Goal: Navigation & Orientation: Find specific page/section

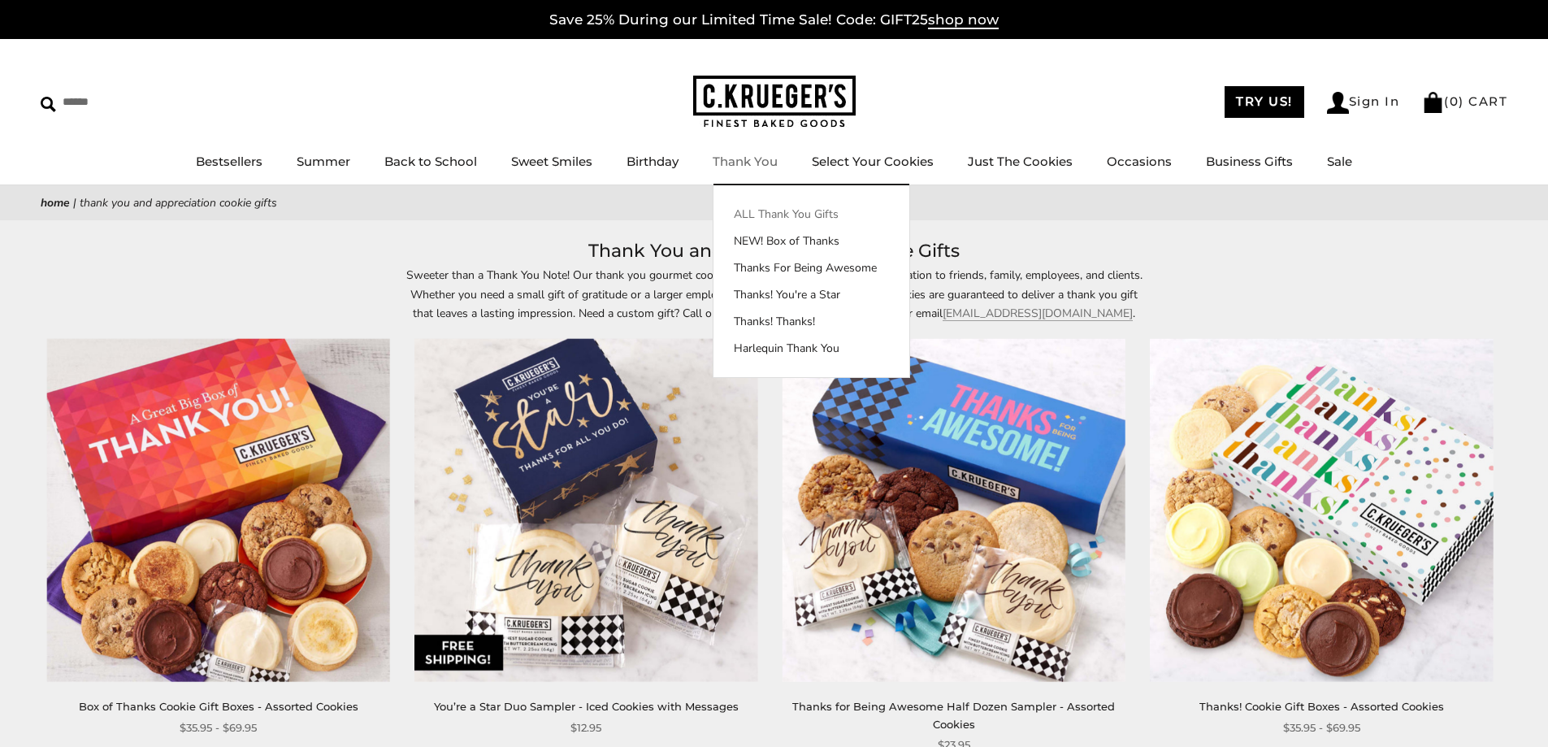
click at [762, 208] on link "ALL Thank You Gifts" at bounding box center [812, 214] width 196 height 17
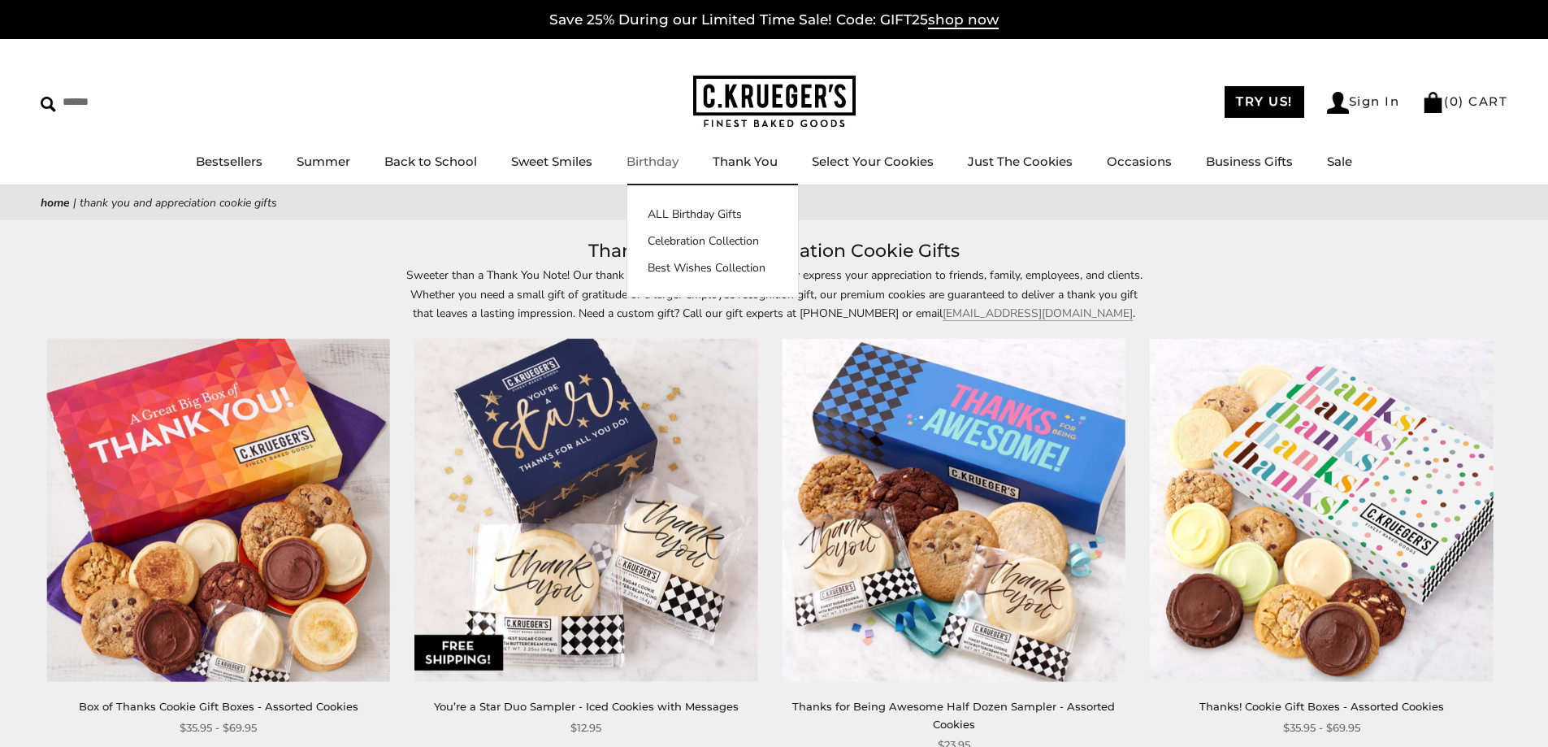
click at [645, 154] on link "Birthday" at bounding box center [653, 161] width 52 height 15
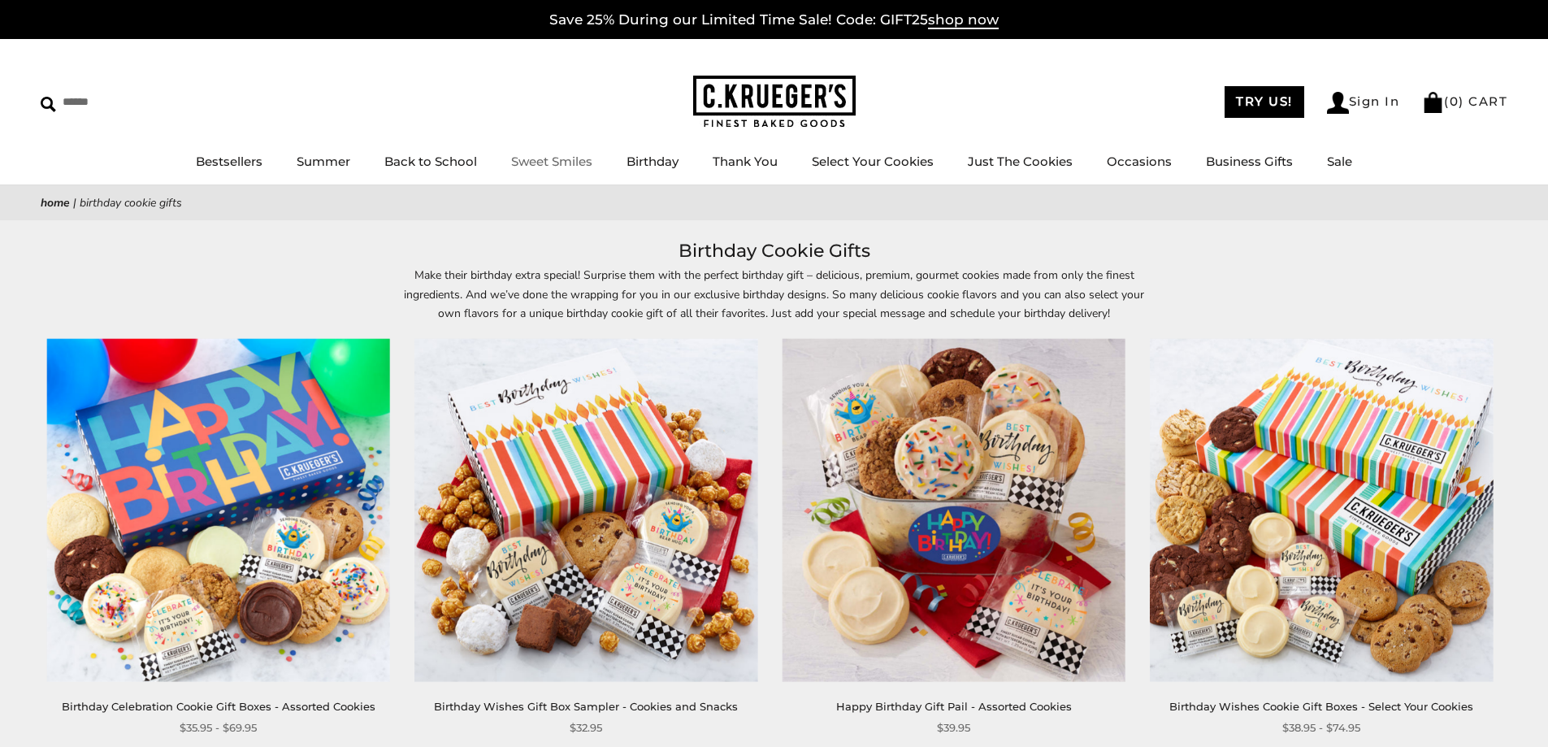
click at [553, 154] on link "Sweet Smiles" at bounding box center [551, 161] width 81 height 15
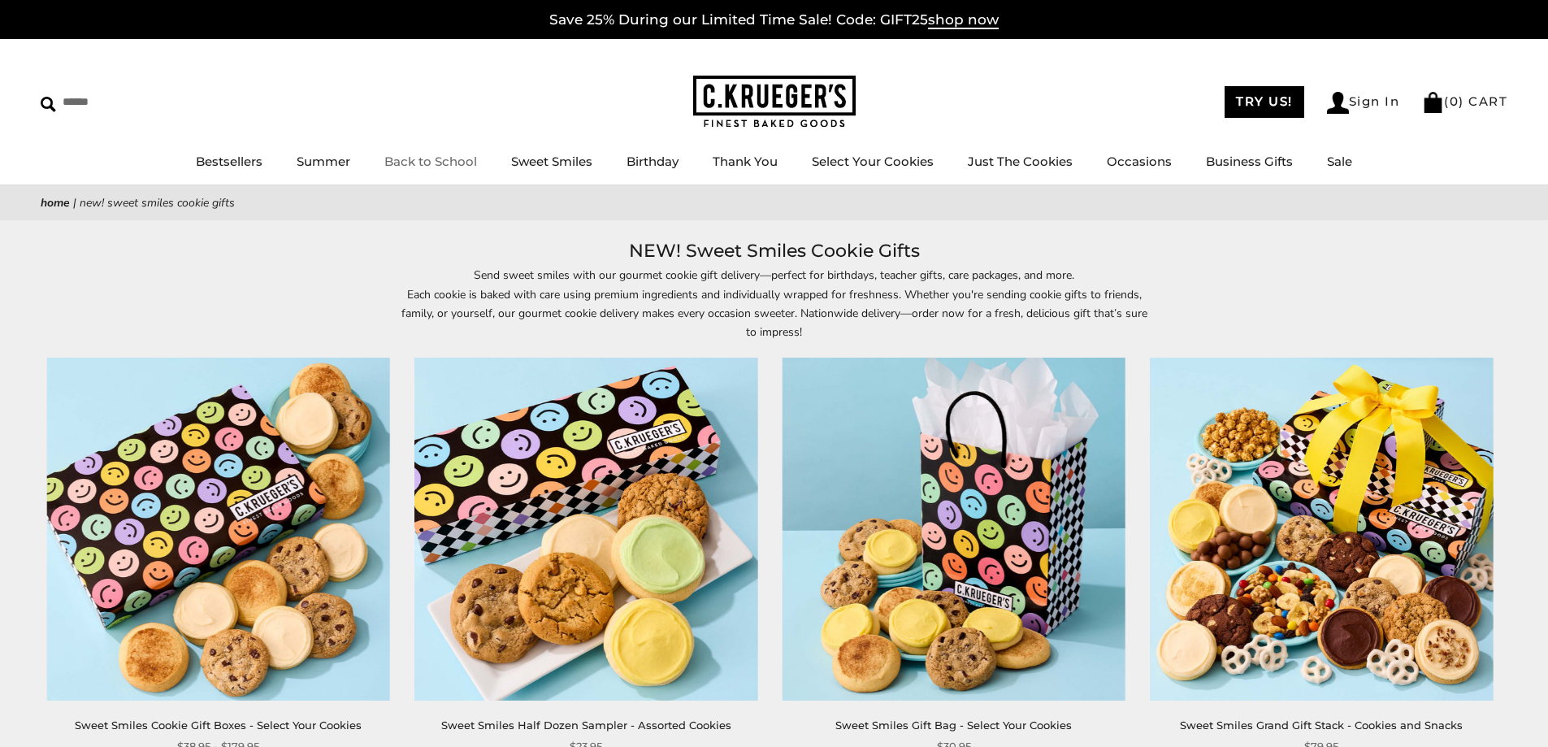
click at [432, 156] on link "Back to School" at bounding box center [430, 161] width 93 height 15
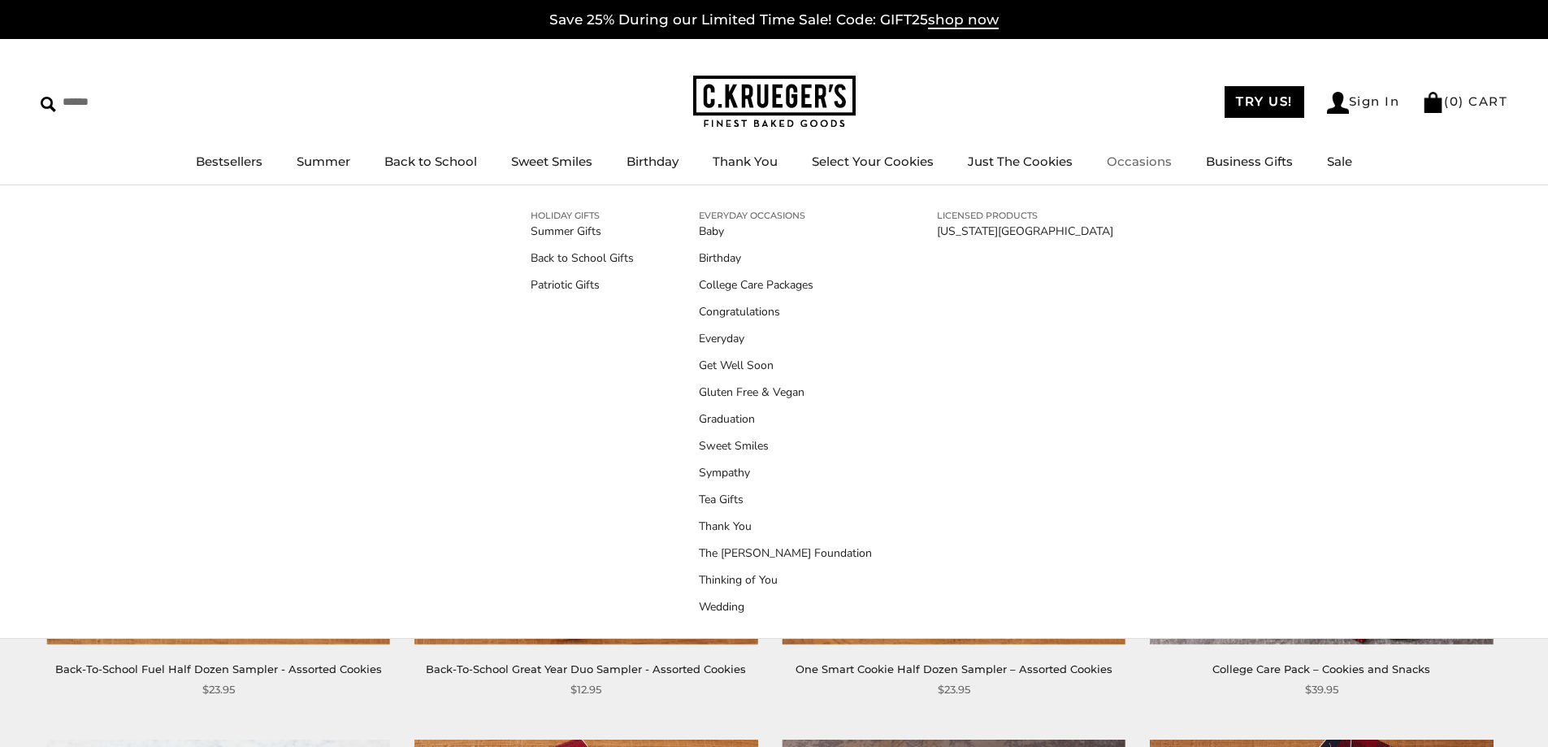
click at [1124, 155] on link "Occasions" at bounding box center [1139, 161] width 65 height 15
click at [1128, 158] on link "Occasions" at bounding box center [1139, 161] width 65 height 15
click at [728, 254] on link "Birthday" at bounding box center [785, 258] width 173 height 17
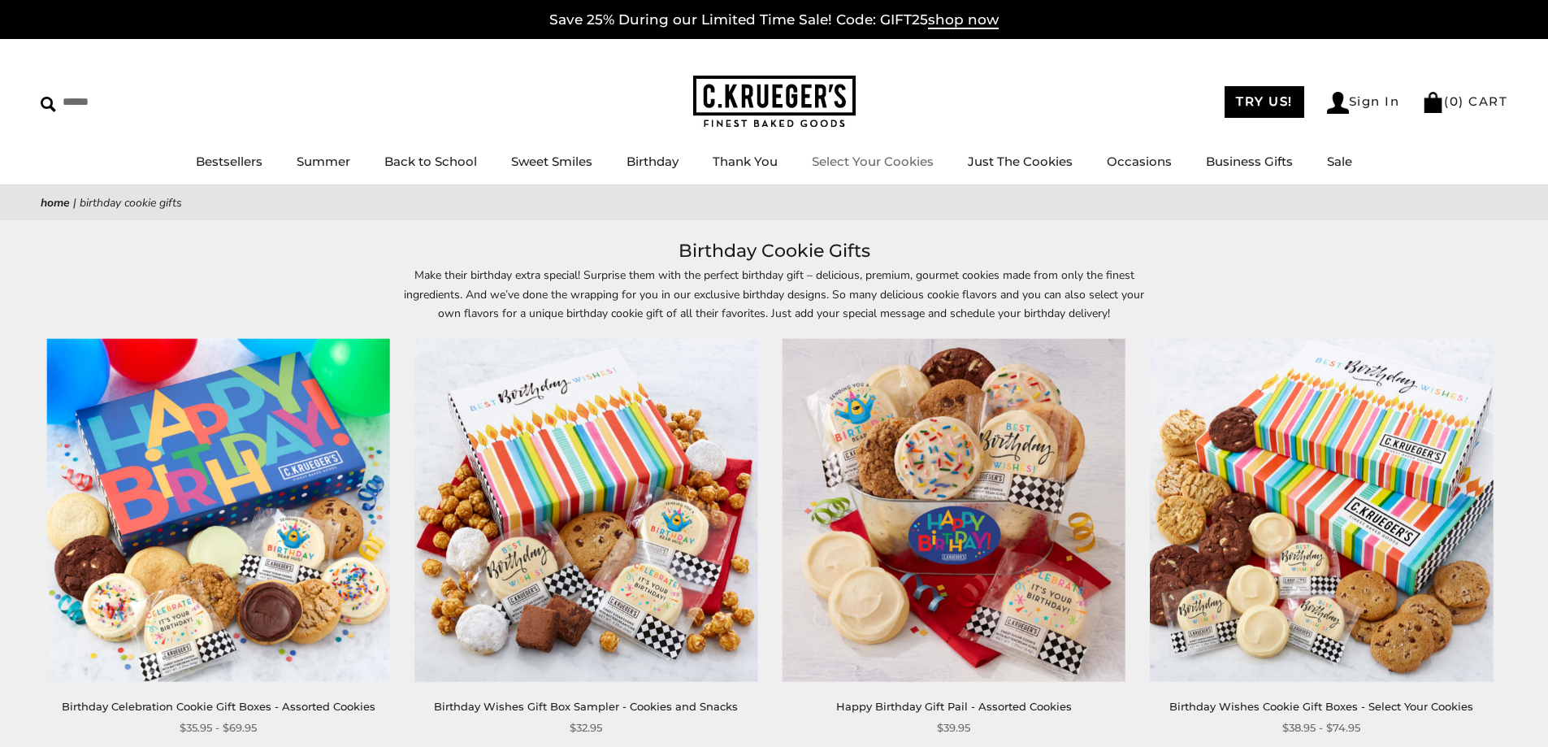
click at [763, 82] on img at bounding box center [774, 102] width 163 height 53
